Goal: Check status: Check status

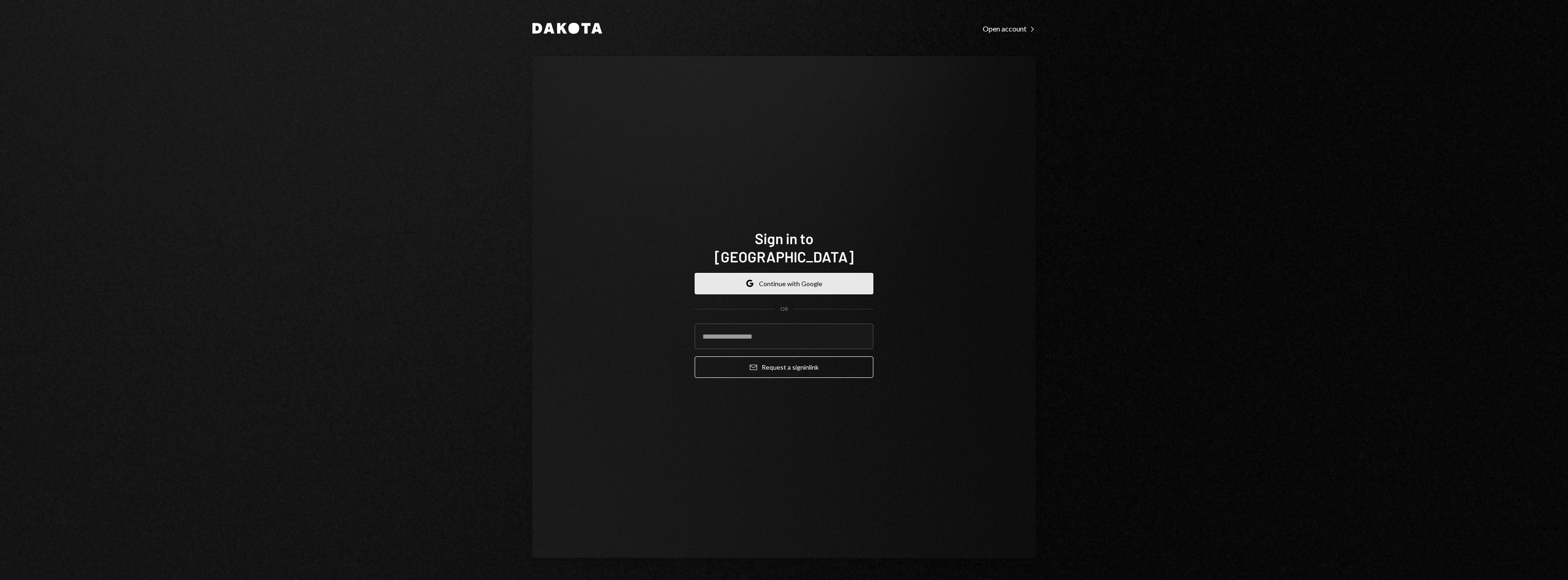
click at [830, 272] on button "Google Continue with Google" at bounding box center [784, 283] width 179 height 21
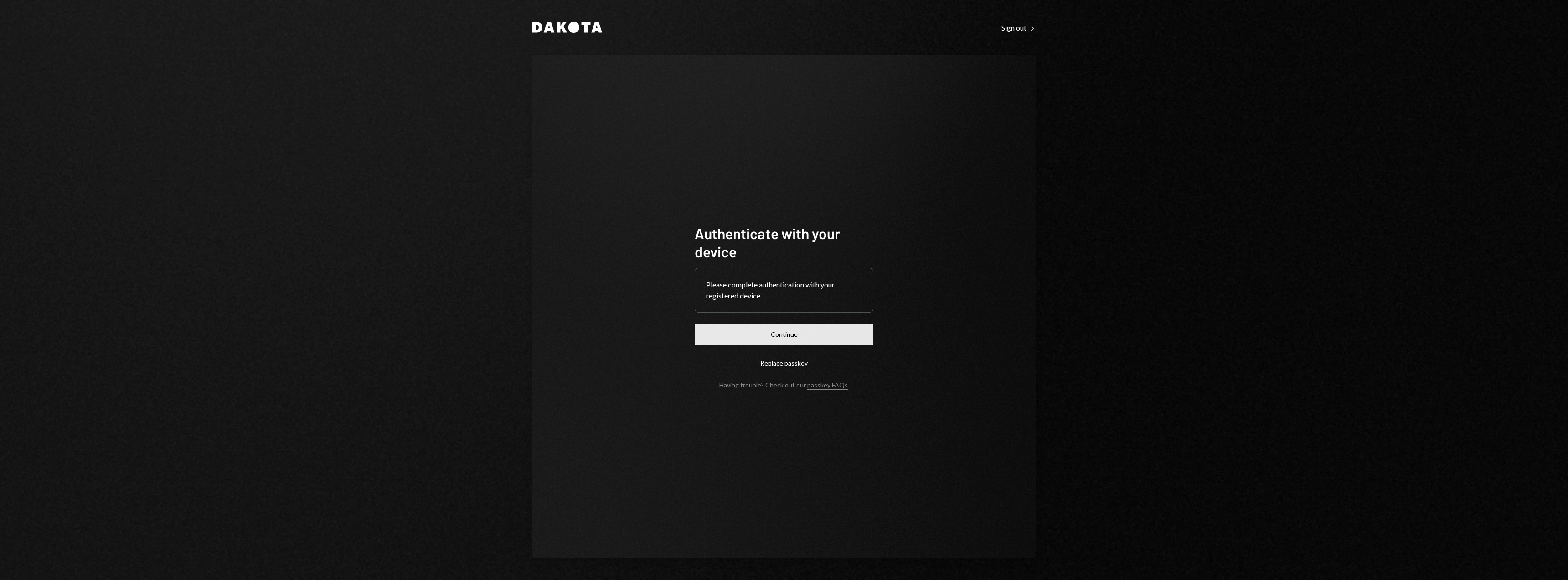
click at [780, 330] on button "Continue" at bounding box center [784, 334] width 179 height 21
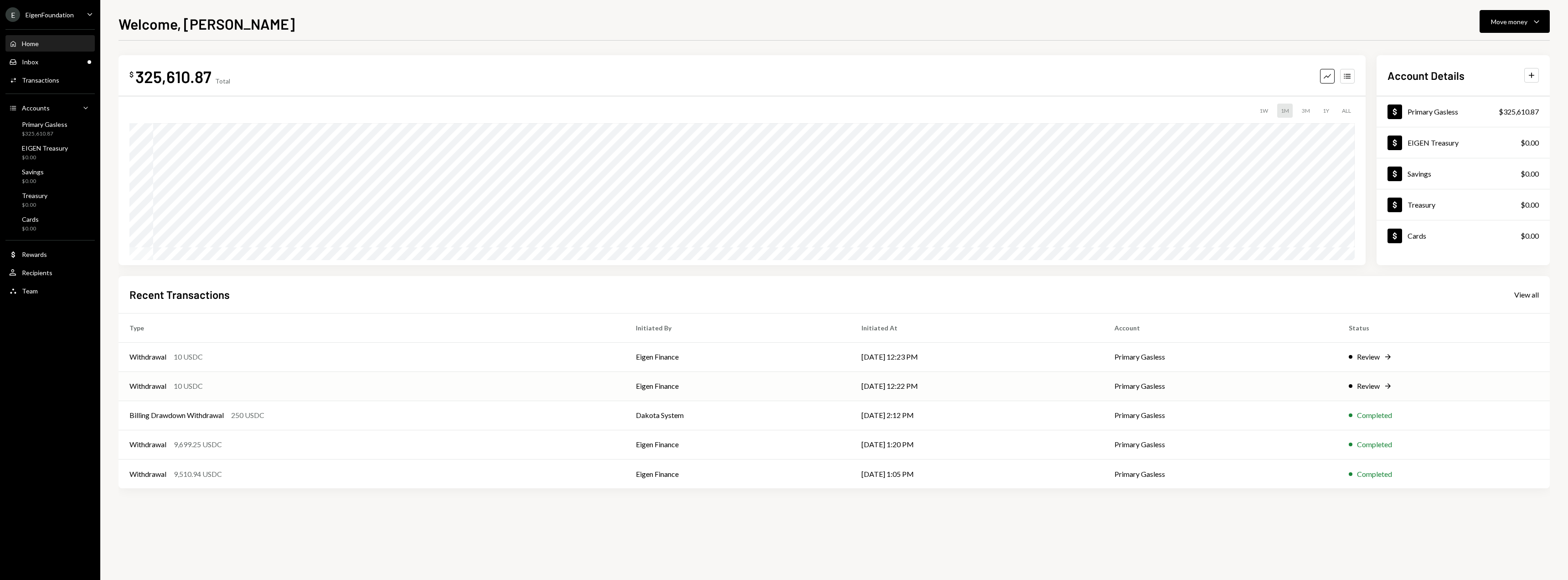
click at [1031, 376] on td "[DATE] 12:22 PM" at bounding box center [978, 386] width 254 height 29
click at [812, 351] on td "Eigen Finance" at bounding box center [737, 356] width 226 height 29
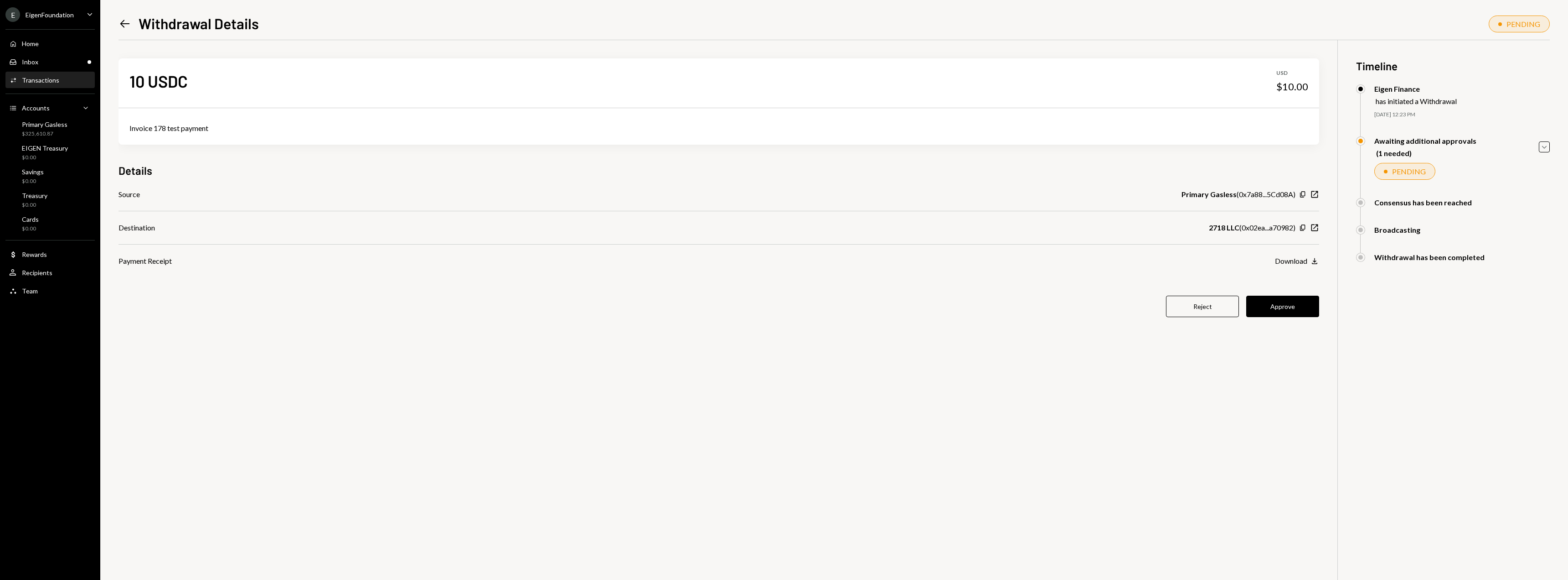
click at [1281, 300] on button "Approve" at bounding box center [1283, 306] width 73 height 21
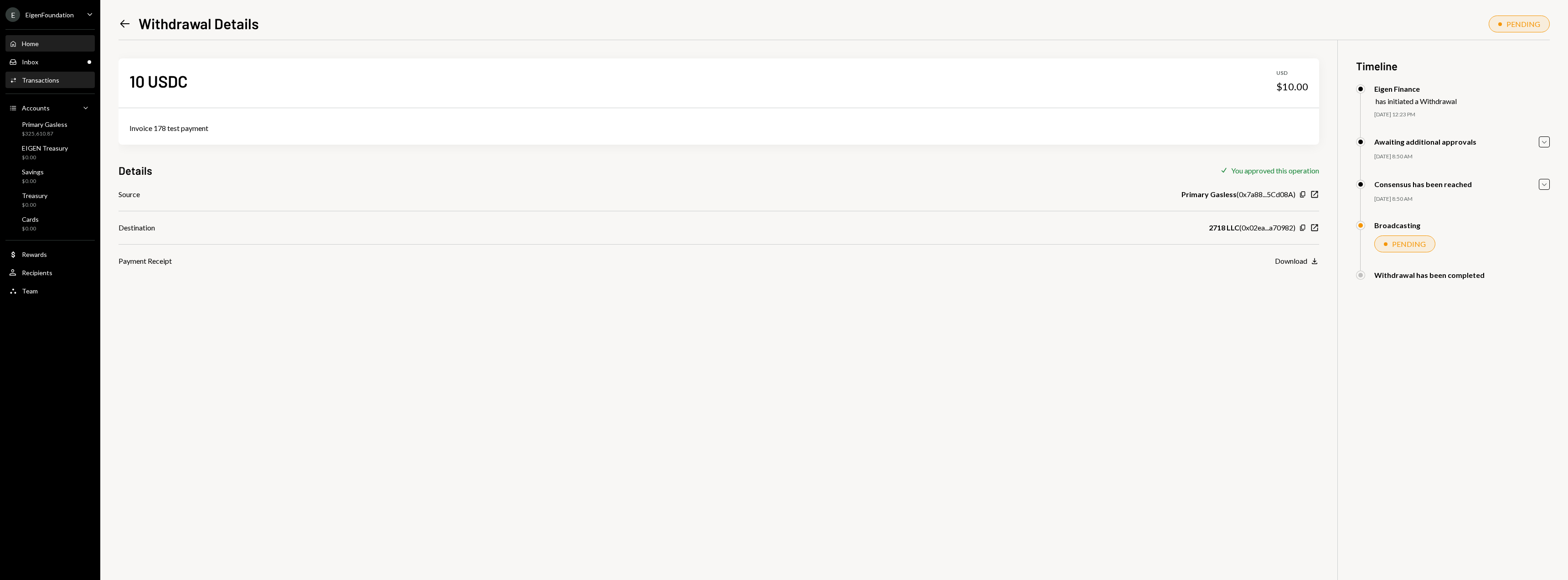
click at [54, 39] on div "Home Home" at bounding box center [50, 43] width 82 height 8
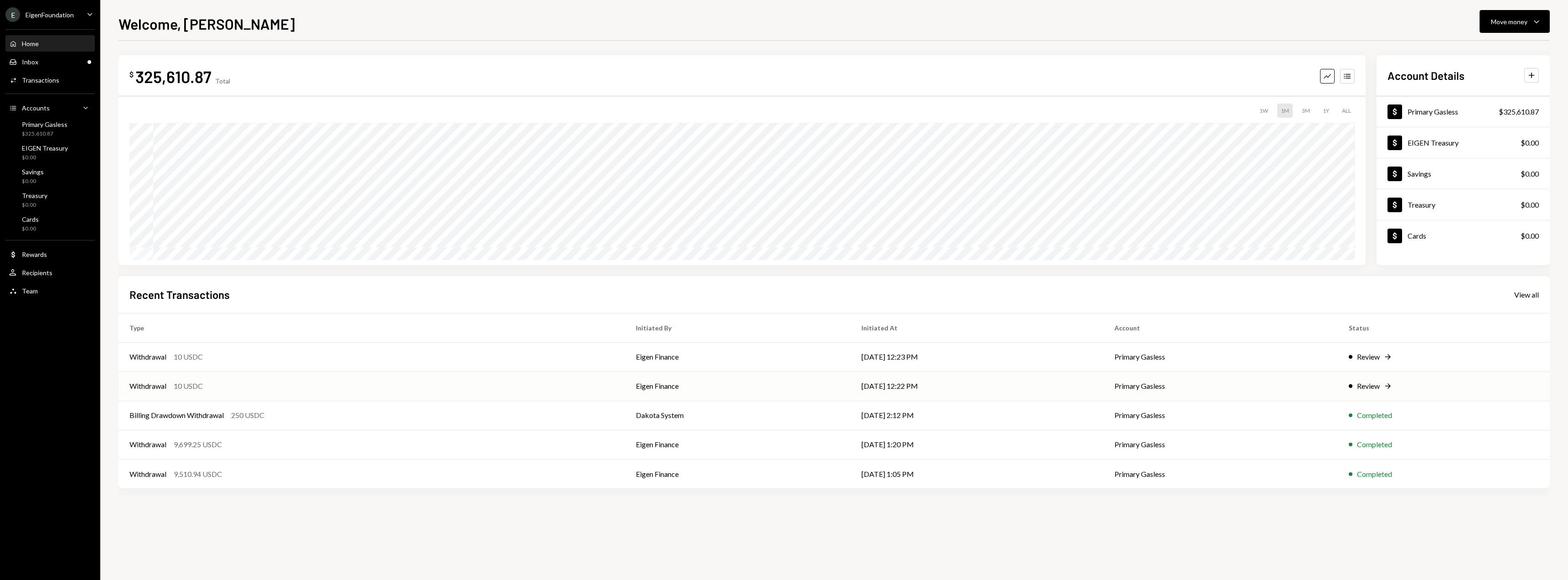
click at [976, 378] on td "[DATE] 12:22 PM" at bounding box center [978, 386] width 254 height 29
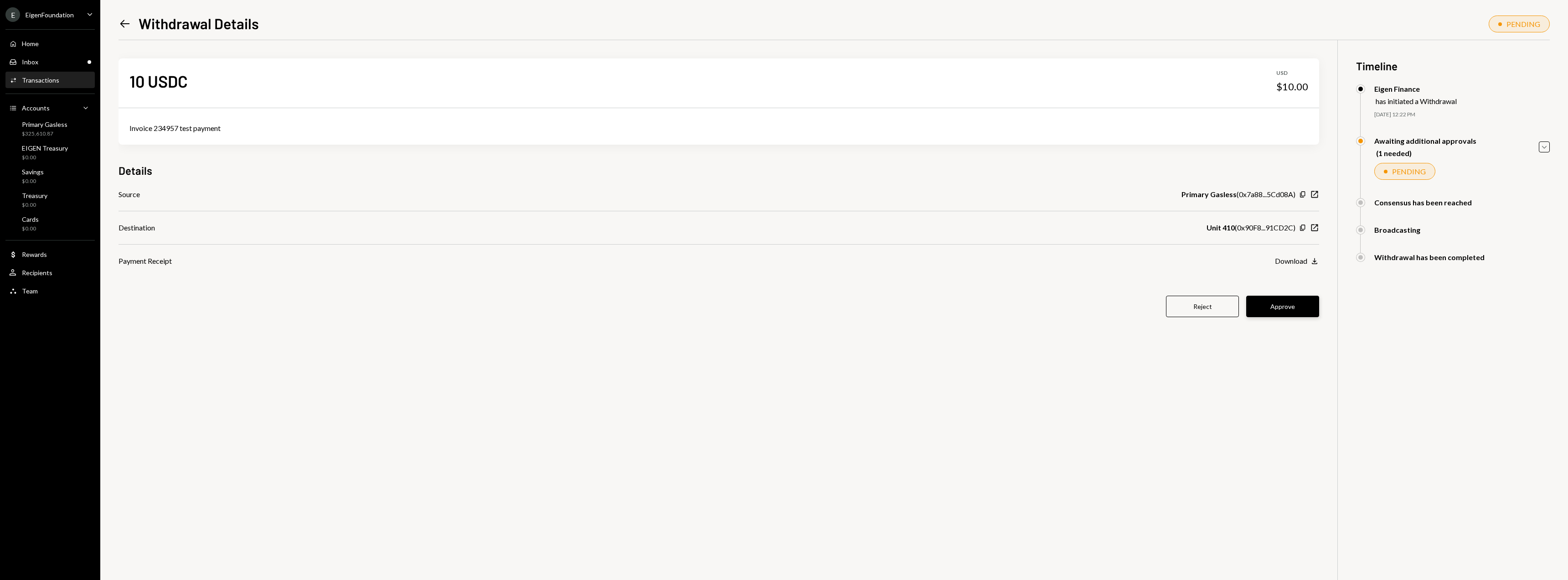
click at [1301, 299] on button "Approve" at bounding box center [1283, 306] width 73 height 21
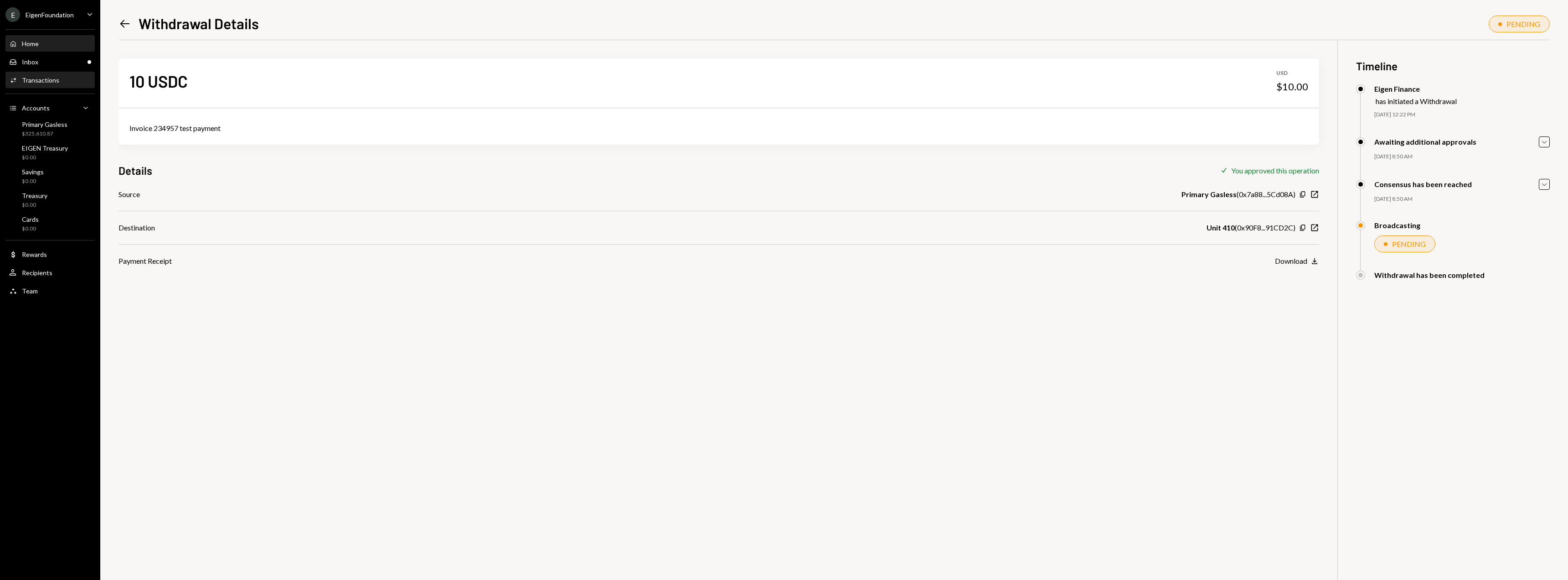
click at [64, 45] on div "Home Home" at bounding box center [50, 43] width 82 height 8
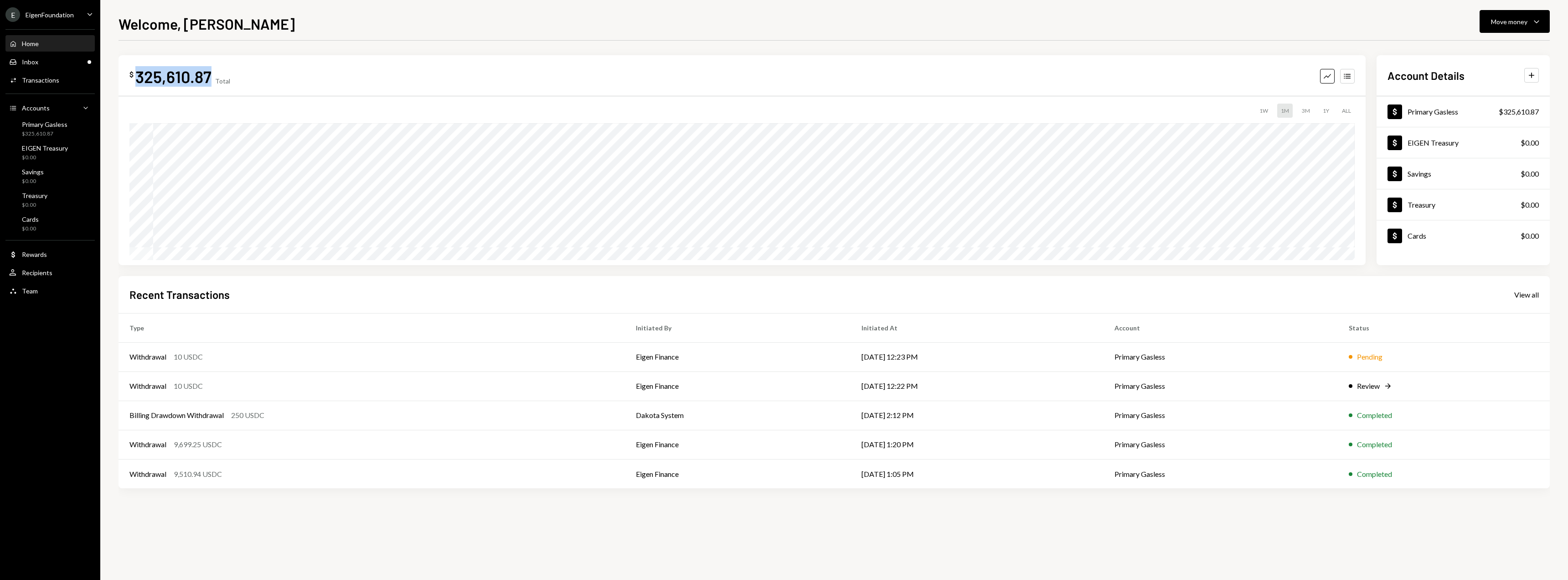
drag, startPoint x: 210, startPoint y: 77, endPoint x: 135, endPoint y: 76, distance: 75.0
click at [135, 76] on div "$ 325,610.87" at bounding box center [170, 76] width 82 height 21
copy div "325,610.87"
